Goal: Use online tool/utility: Utilize a website feature to perform a specific function

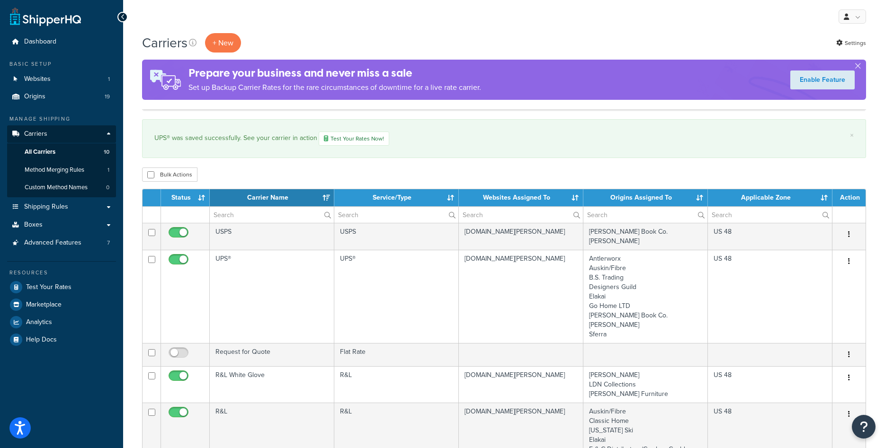
select select "15"
click at [48, 98] on link "Origins 19" at bounding box center [61, 97] width 109 height 18
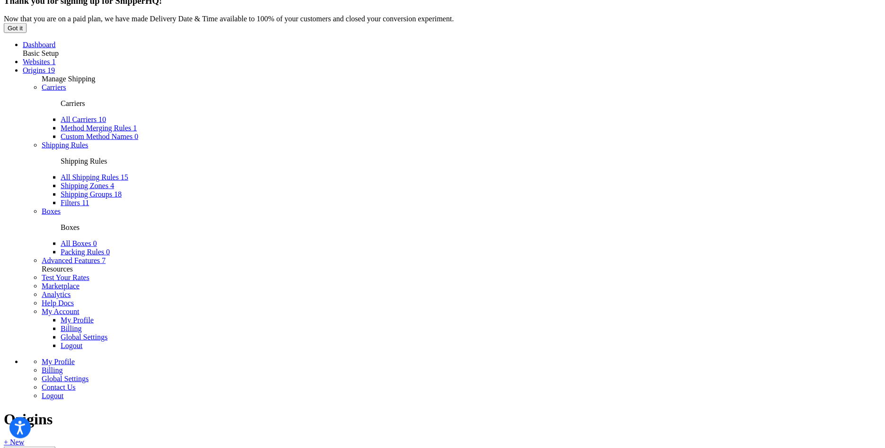
scroll to position [145, 0]
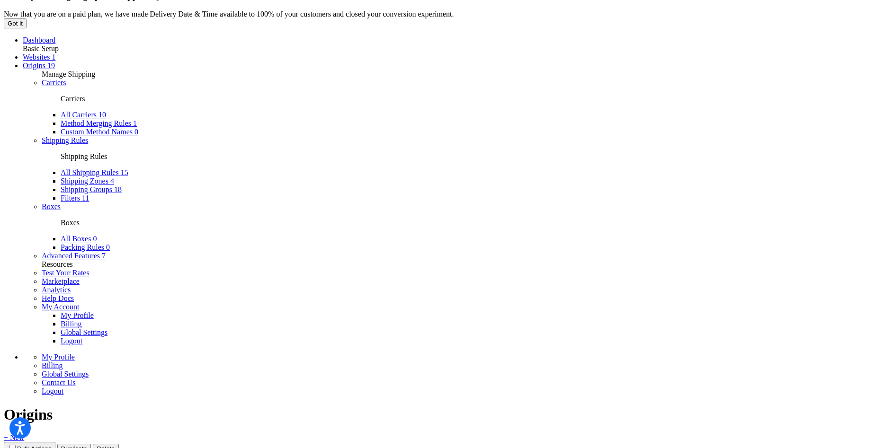
scroll to position [0, 0]
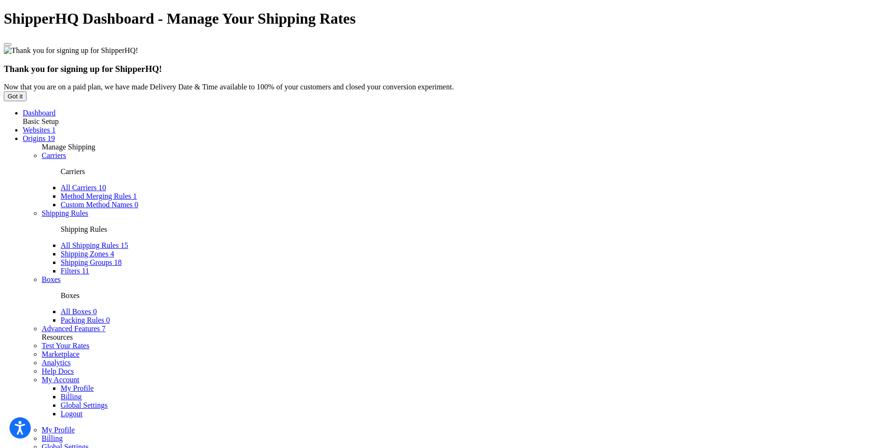
click at [71, 342] on link "Test Your Rates" at bounding box center [66, 346] width 48 height 8
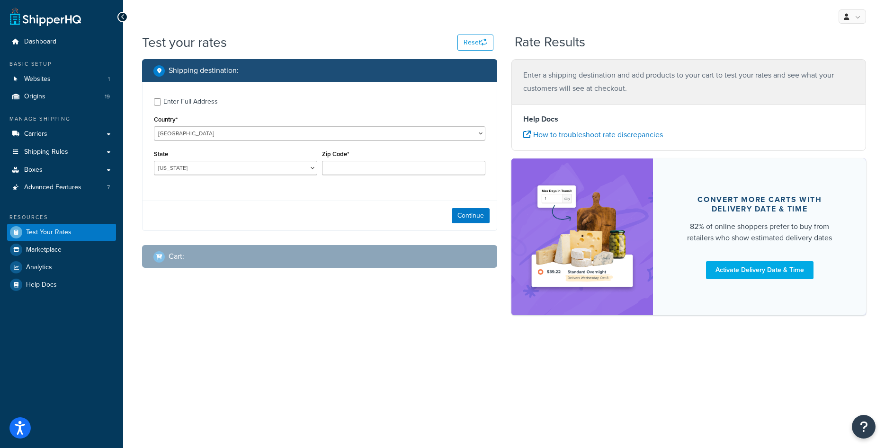
click at [187, 103] on div "Enter Full Address" at bounding box center [190, 101] width 54 height 13
click at [161, 103] on input "Enter Full Address" at bounding box center [157, 101] width 7 height 7
checkbox input "true"
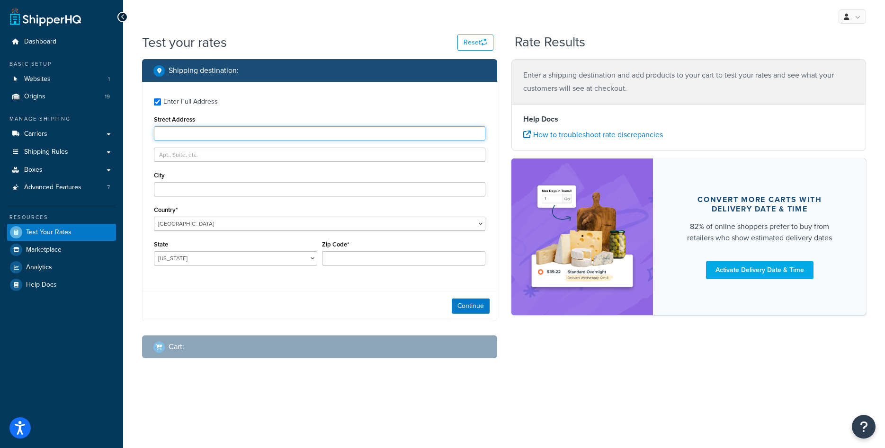
click at [289, 137] on input "Street Address" at bounding box center [319, 133] width 331 height 14
type input "1416 Whittier Drive"
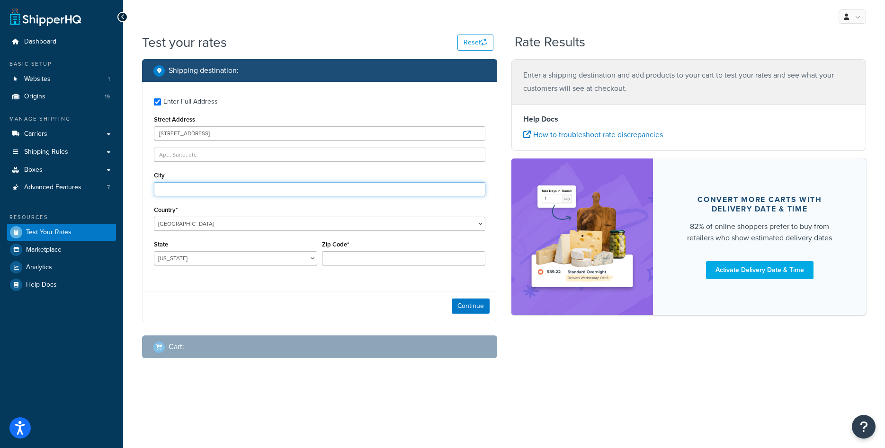
type input "Canton"
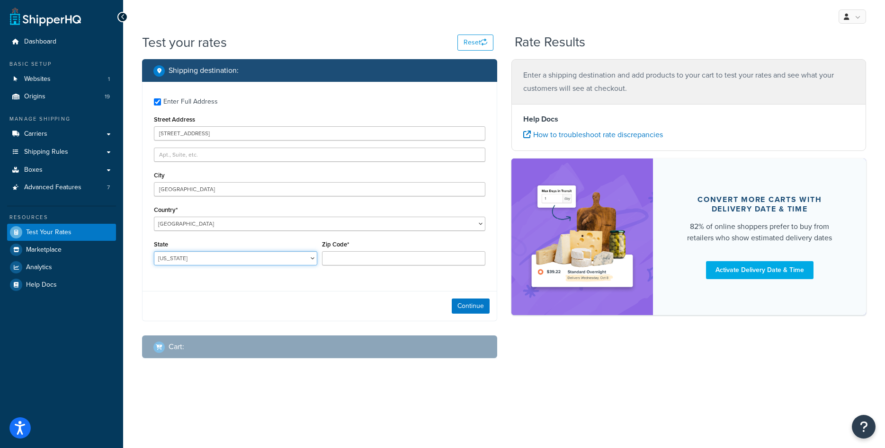
select select "MI"
type input "48187"
click at [463, 301] on button "Continue" at bounding box center [471, 306] width 38 height 15
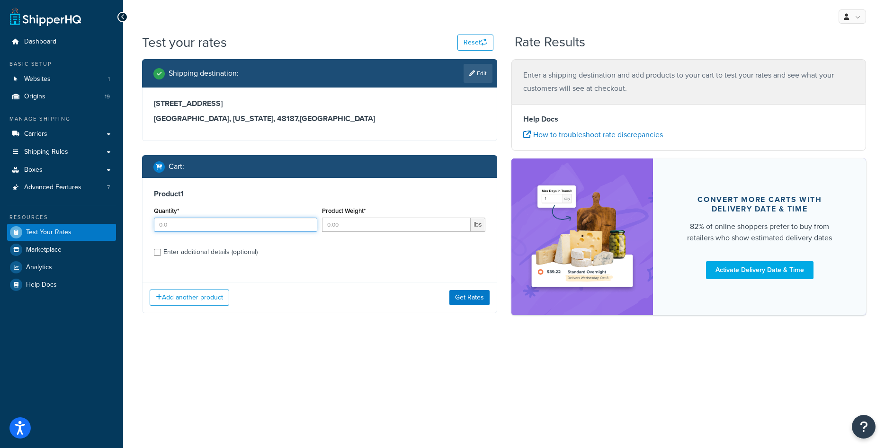
click at [213, 226] on input "Quantity*" at bounding box center [235, 225] width 163 height 14
type input "1"
click at [341, 229] on input "Product Weight*" at bounding box center [396, 225] width 149 height 14
type input "26"
click at [235, 252] on div "Enter additional details (optional)" at bounding box center [210, 252] width 94 height 13
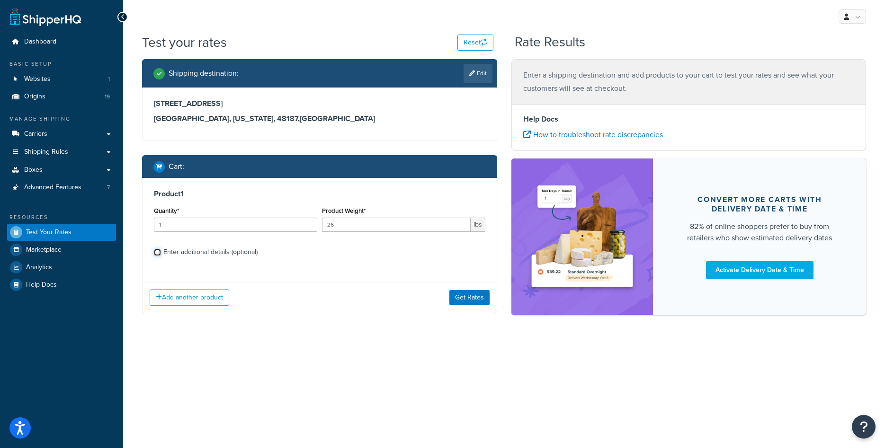
click at [161, 252] on input "Enter additional details (optional)" at bounding box center [157, 252] width 7 height 7
checkbox input "true"
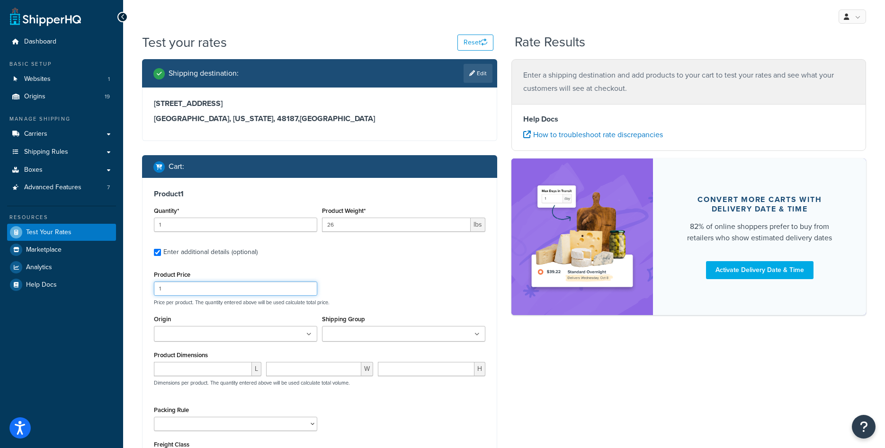
click at [217, 291] on input "1" at bounding box center [235, 289] width 163 height 14
type input "500"
click at [392, 289] on div "Product Price 500 Price per product. The quantity entered above will be used ca…" at bounding box center [319, 286] width 336 height 37
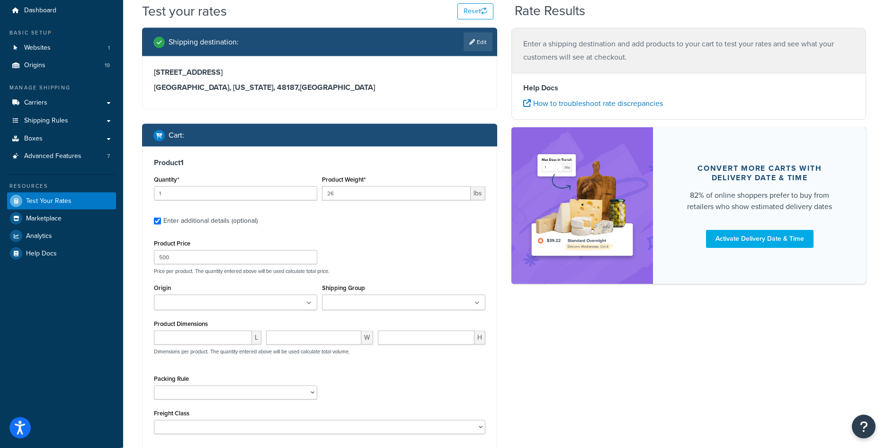
scroll to position [48, 0]
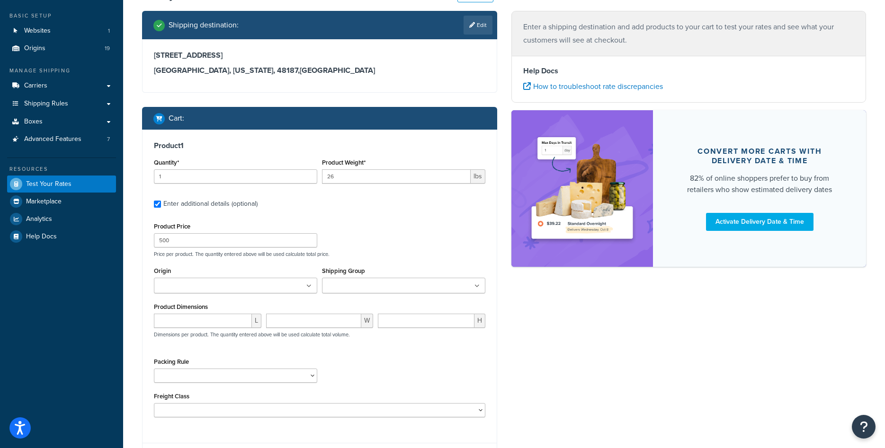
click at [173, 283] on input "Origin" at bounding box center [199, 286] width 84 height 10
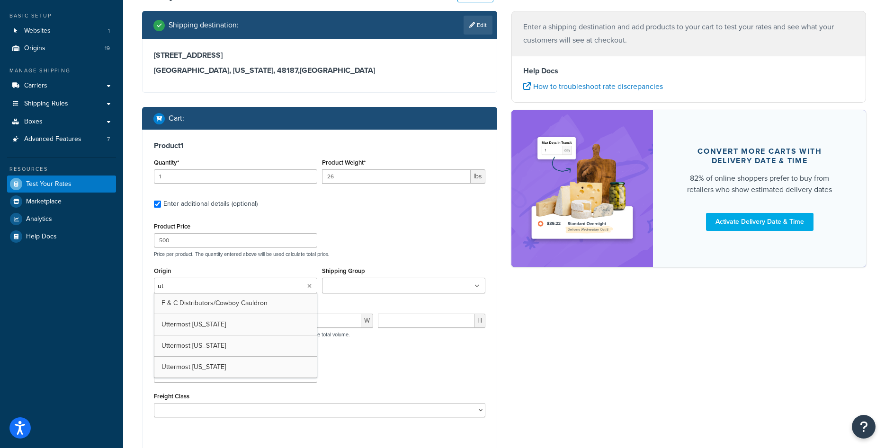
type input "utt"
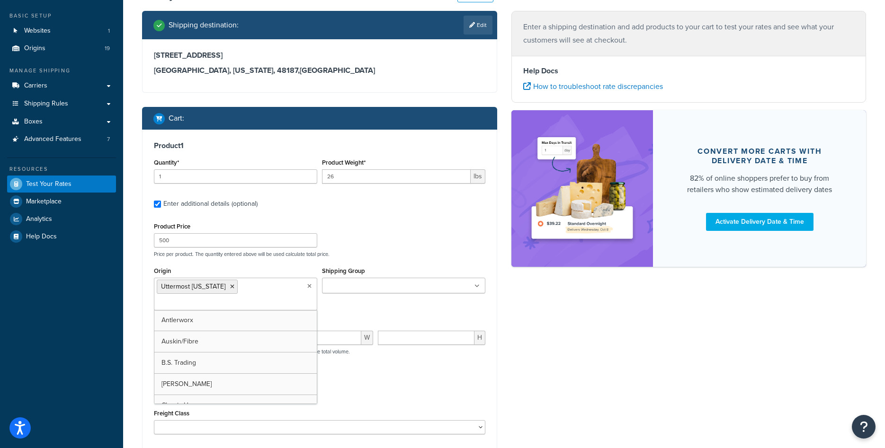
click at [343, 311] on div "Origin Uttermost Virginia Antlerworx Auskin/Fibre B.S. Trading Bernhardt Classi…" at bounding box center [319, 291] width 336 height 53
click at [213, 338] on input "number" at bounding box center [203, 338] width 98 height 14
type input "46"
click at [312, 334] on input "number" at bounding box center [314, 338] width 96 height 14
type input "6"
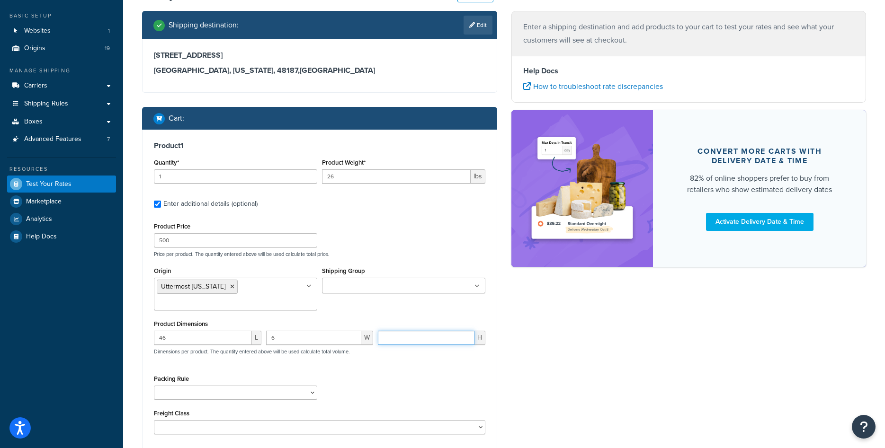
click at [397, 335] on input "number" at bounding box center [426, 338] width 97 height 14
type input "46"
click at [404, 375] on div "Packing Rule" at bounding box center [319, 390] width 336 height 35
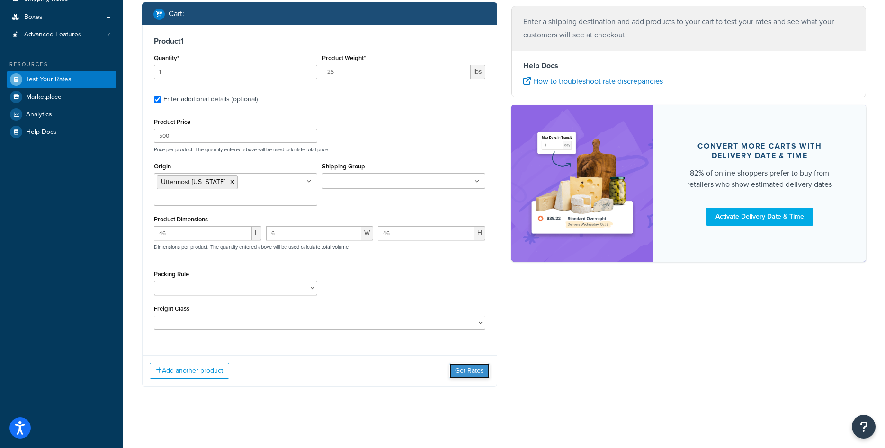
click at [457, 369] on button "Get Rates" at bounding box center [469, 371] width 40 height 15
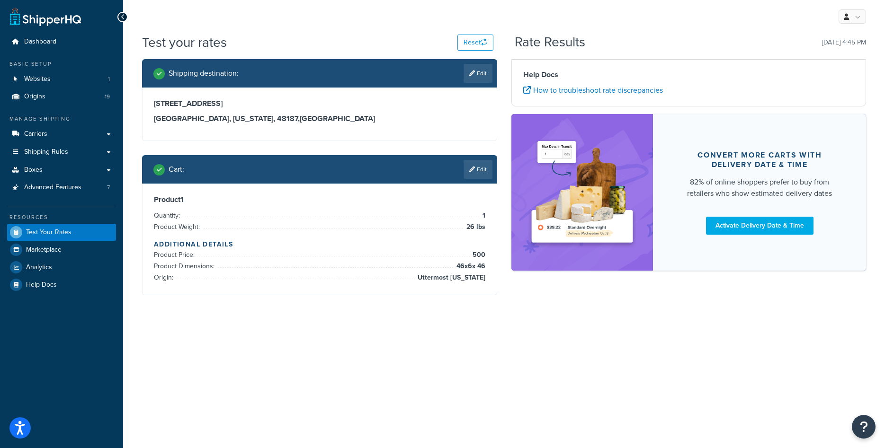
scroll to position [0, 0]
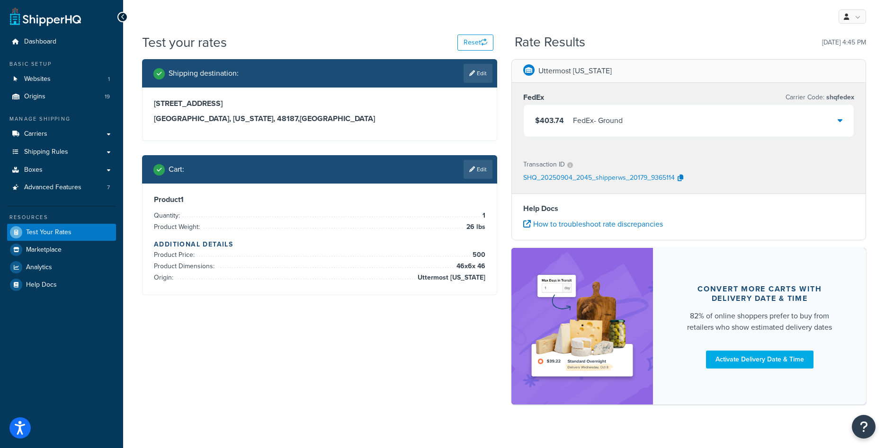
click at [760, 123] on div "$403.74 FedEx - Ground" at bounding box center [689, 121] width 330 height 32
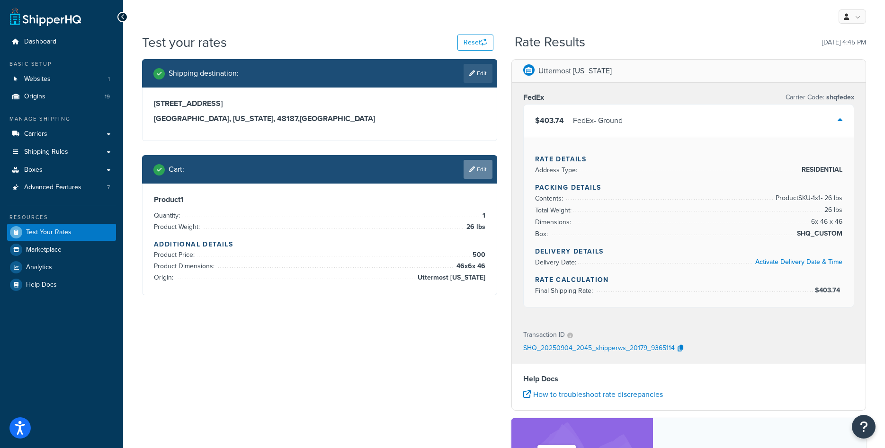
click at [484, 168] on link "Edit" at bounding box center [477, 169] width 29 height 19
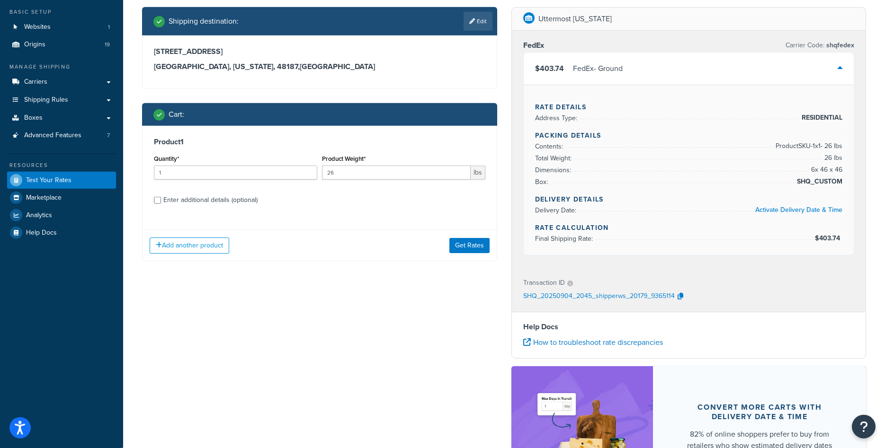
scroll to position [97, 0]
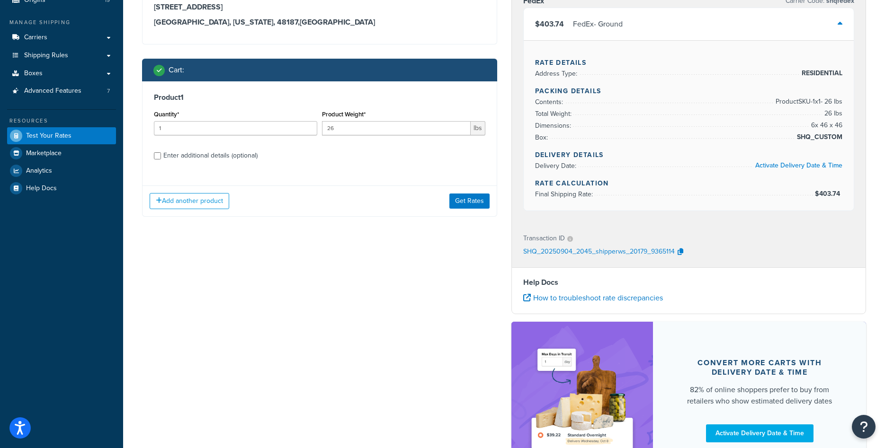
click at [245, 154] on div "Enter additional details (optional)" at bounding box center [210, 155] width 94 height 13
click at [161, 154] on input "Enter additional details (optional)" at bounding box center [157, 155] width 7 height 7
checkbox input "true"
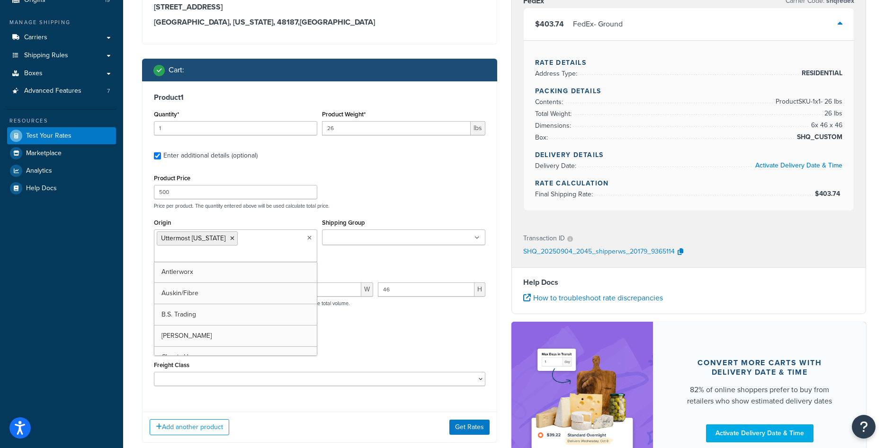
click at [250, 236] on ul "Uttermost Virginia" at bounding box center [235, 246] width 163 height 33
type input "utt"
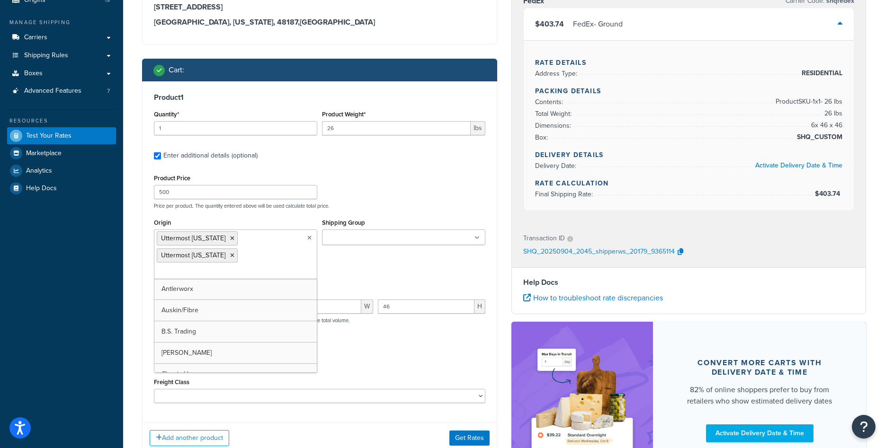
click at [253, 257] on ul "Uttermost California Uttermost Virginia" at bounding box center [235, 255] width 163 height 50
click at [231, 276] on input "Origin" at bounding box center [199, 272] width 84 height 10
type input "te"
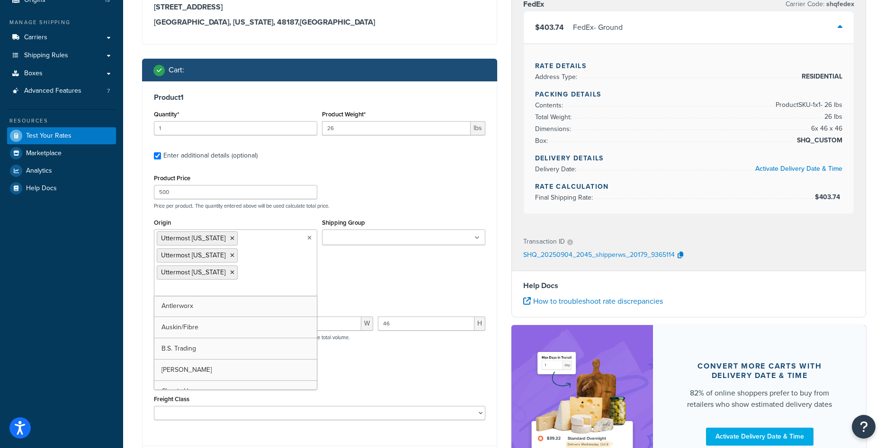
click at [365, 272] on div "Origin Uttermost California Uttermost Texas Uttermost Virginia Antlerworx Auski…" at bounding box center [319, 259] width 336 height 87
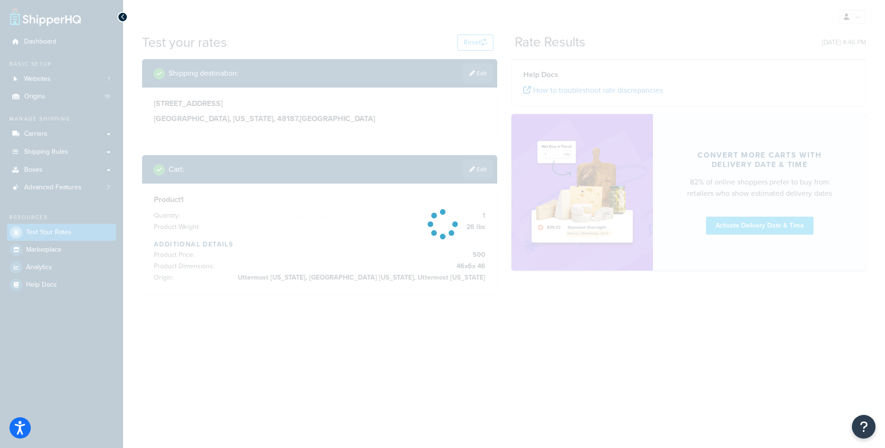
scroll to position [0, 0]
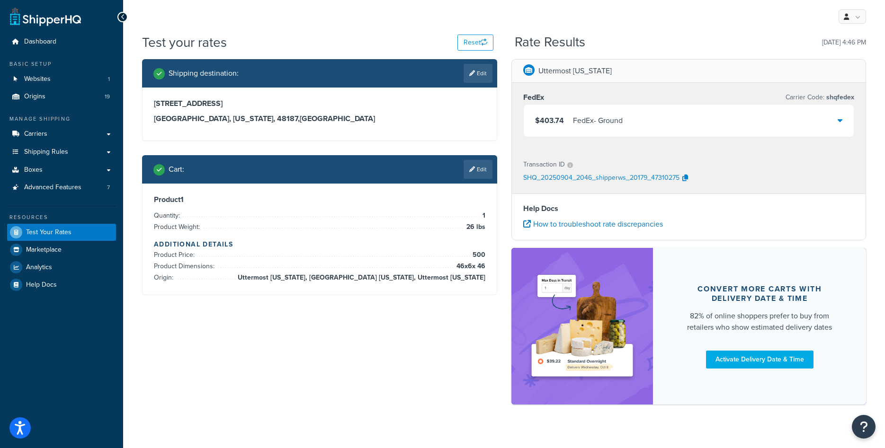
click at [696, 115] on div "$403.74 FedEx - Ground" at bounding box center [689, 121] width 330 height 32
